Goal: Task Accomplishment & Management: Use online tool/utility

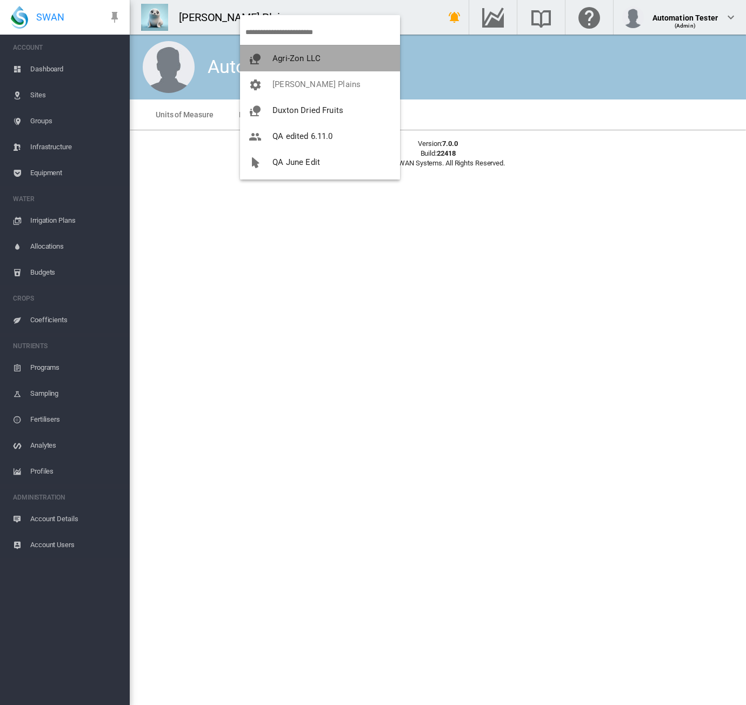
click at [313, 52] on button "Agri-Zon LLC" at bounding box center [320, 58] width 160 height 26
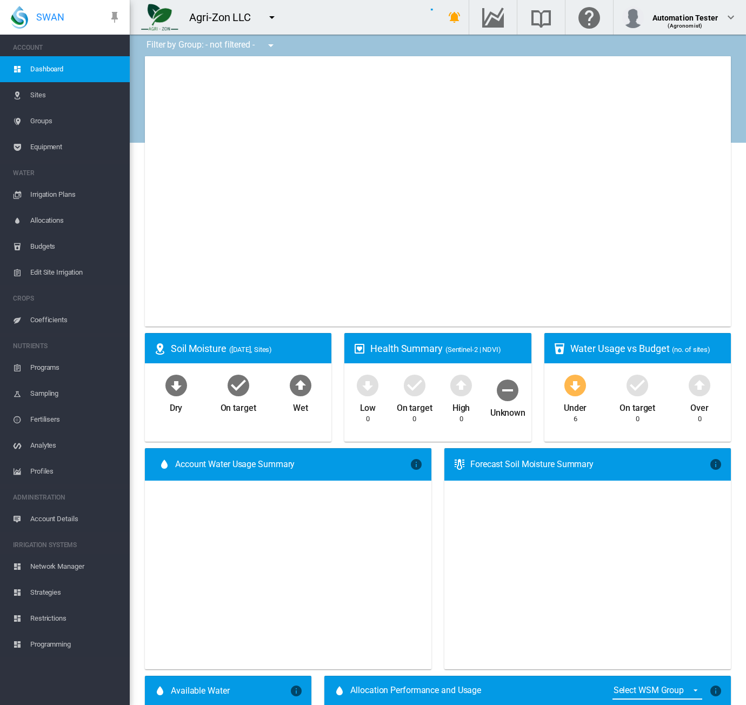
click at [55, 146] on span "Equipment" at bounding box center [75, 147] width 91 height 26
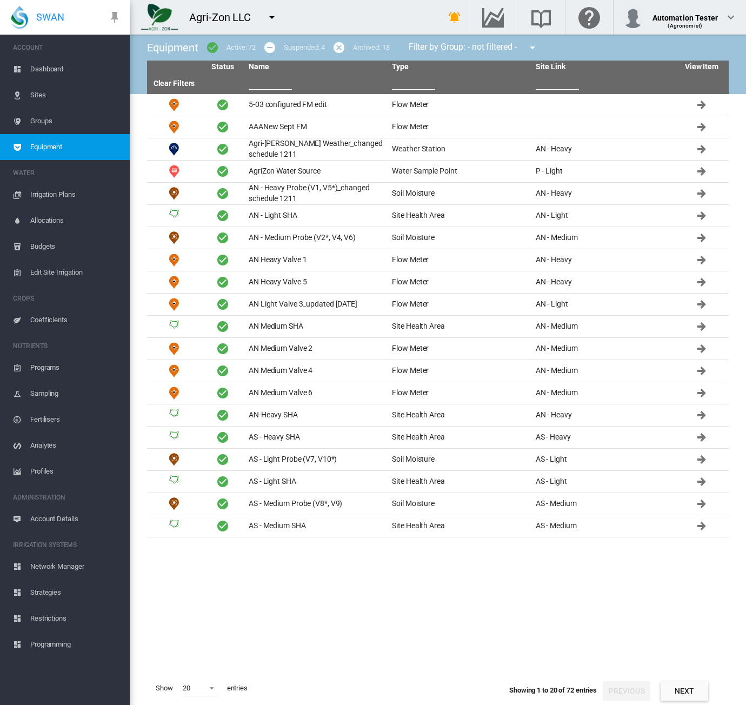
click at [410, 86] on input "text" at bounding box center [413, 81] width 43 height 16
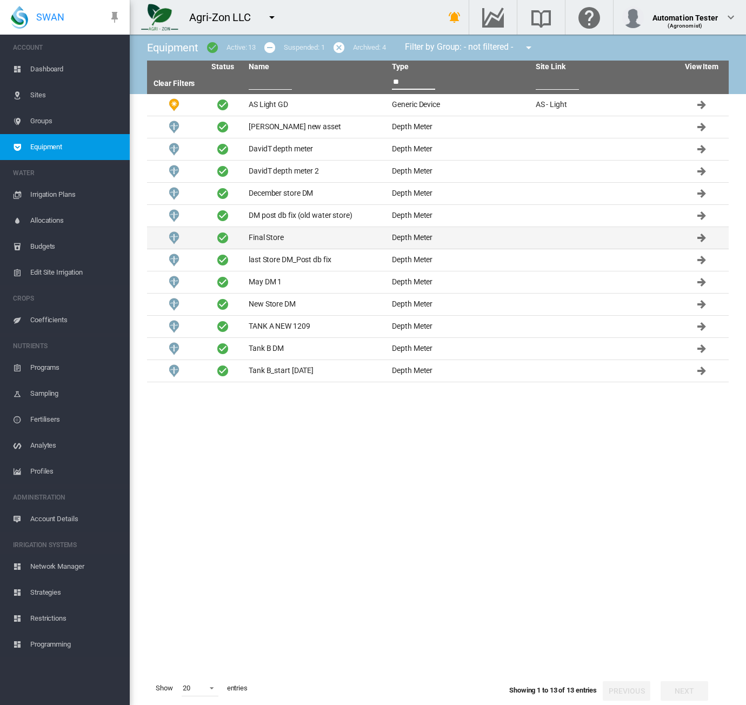
type input "**"
click at [425, 229] on td "Depth Meter" at bounding box center [458, 238] width 143 height 22
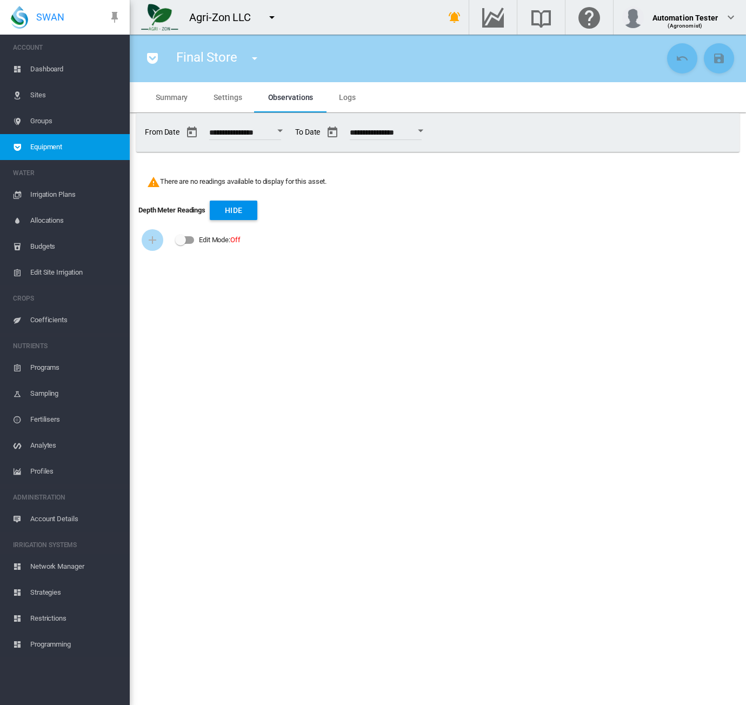
click at [190, 242] on div "Edit Mode:\a \a Off" at bounding box center [185, 240] width 18 height 8
click at [160, 246] on button "Add Infrastructure Record" at bounding box center [153, 240] width 22 height 22
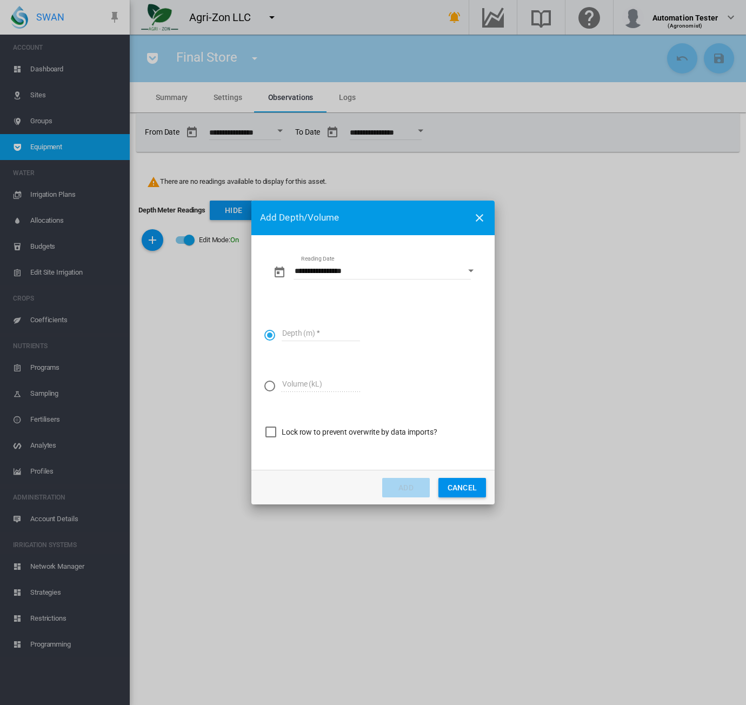
click at [319, 332] on input "Depth (m)" at bounding box center [320, 333] width 78 height 16
type input "**"
click at [399, 489] on button "Add" at bounding box center [406, 487] width 48 height 19
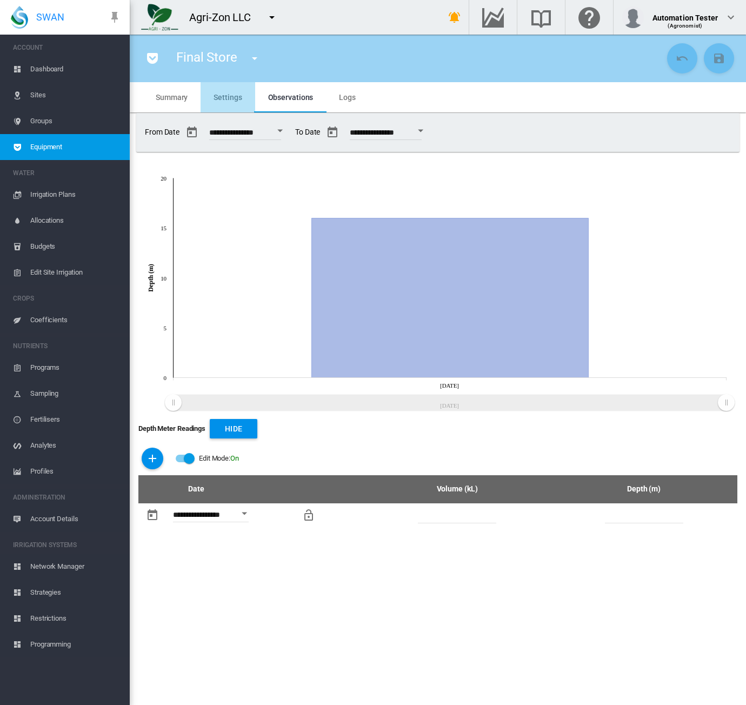
click at [228, 98] on span "Settings" at bounding box center [227, 97] width 28 height 9
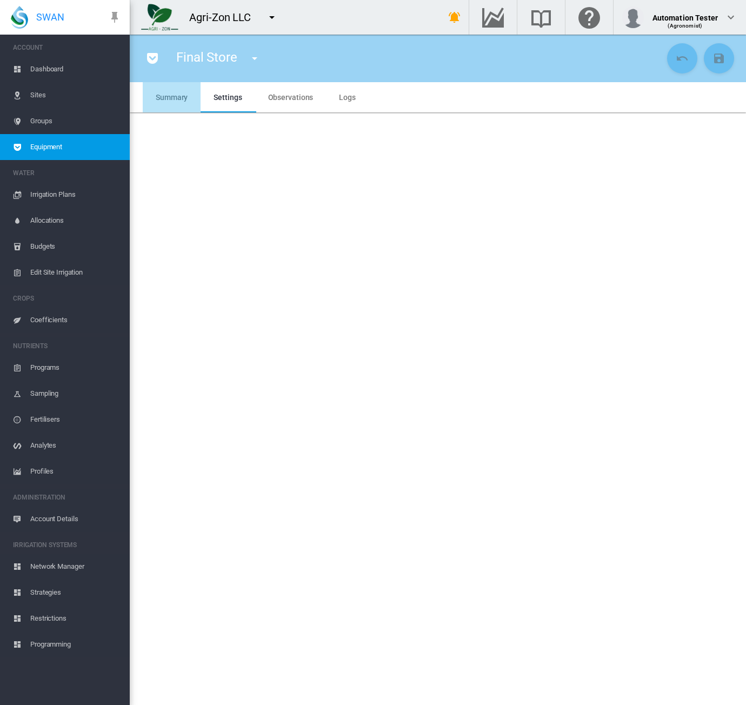
click at [180, 100] on span "Summary" at bounding box center [172, 97] width 32 height 9
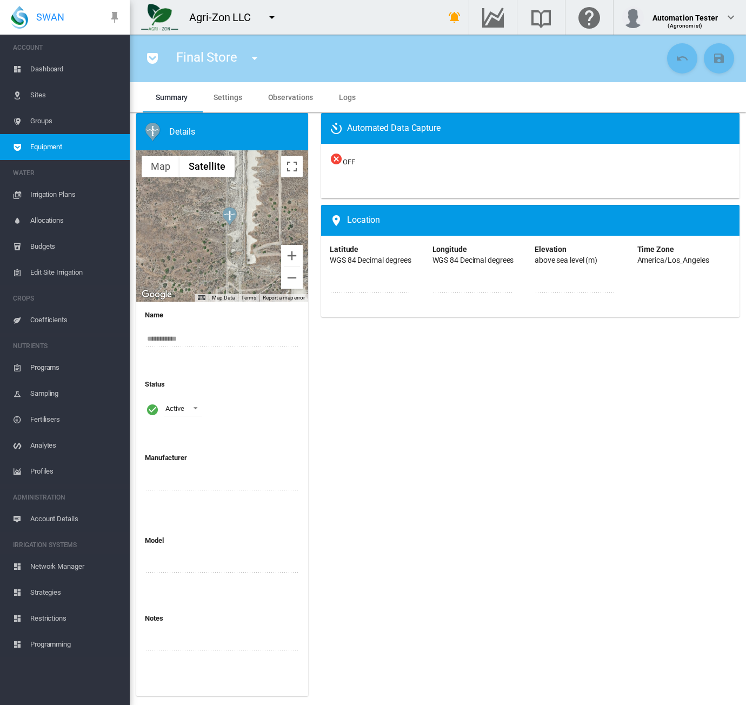
click at [276, 18] on md-icon "icon-menu-down" at bounding box center [271, 17] width 13 height 13
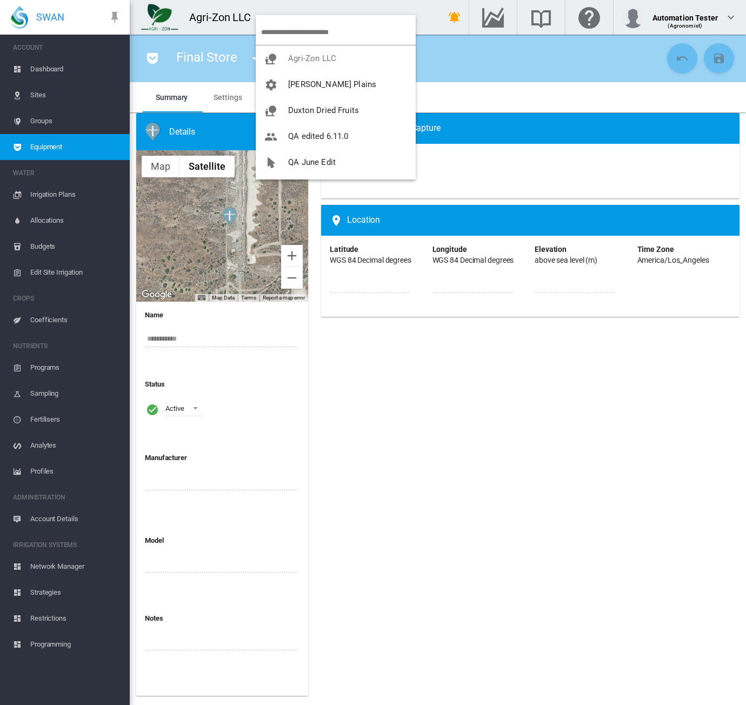
click at [377, 3] on md-backdrop at bounding box center [373, 352] width 746 height 705
